Goal: Task Accomplishment & Management: Use online tool/utility

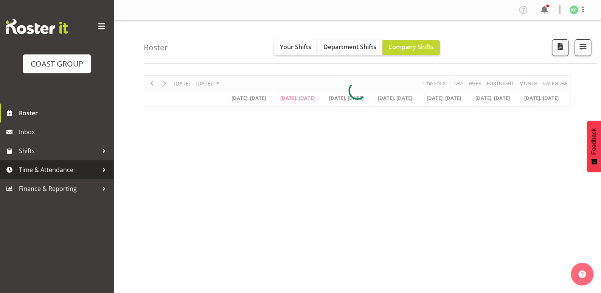
click at [42, 173] on span "Time & Attendance" at bounding box center [58, 169] width 79 height 11
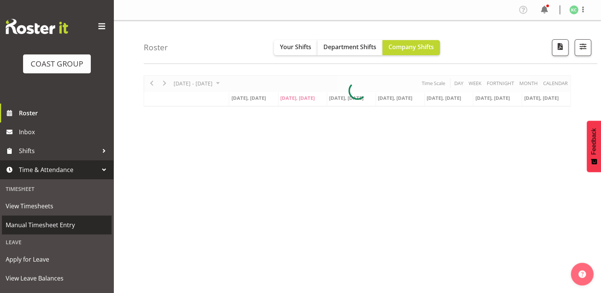
click at [41, 226] on span "Manual Timesheet Entry" at bounding box center [57, 224] width 102 height 11
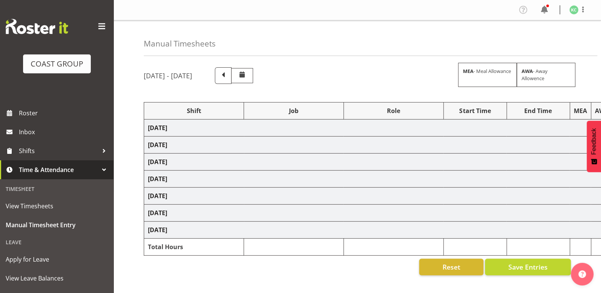
select select "16481"
select select "1881"
select select "16481"
select select "1881"
select select "16481"
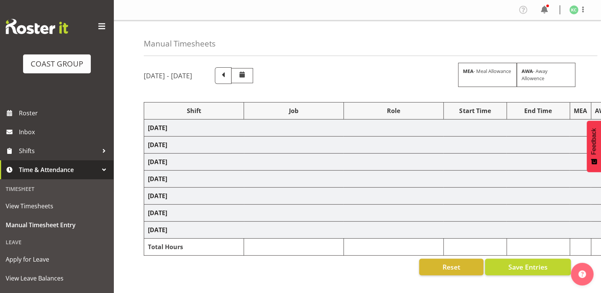
select select "1881"
select select "16481"
select select "1881"
select select "16481"
select select "1881"
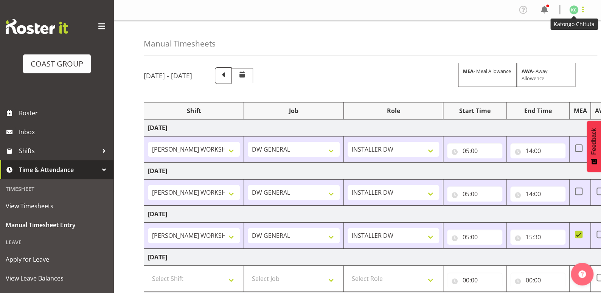
click at [578, 9] on span at bounding box center [582, 9] width 9 height 9
click at [558, 40] on link "Log Out" at bounding box center [551, 40] width 73 height 14
